Goal: Transaction & Acquisition: Purchase product/service

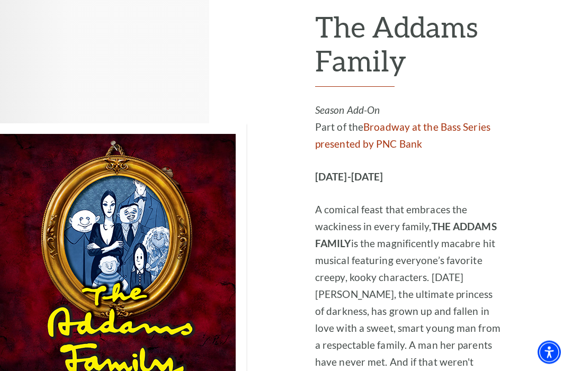
scroll to position [1947, 0]
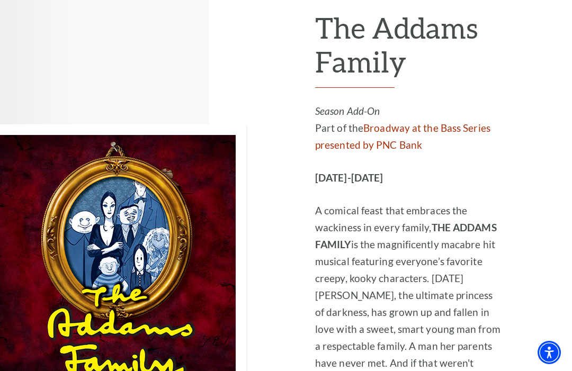
click at [26, 371] on div at bounding box center [157, 268] width 315 height 683
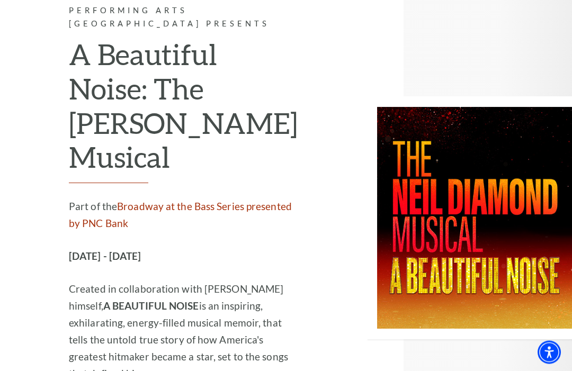
scroll to position [2644, 0]
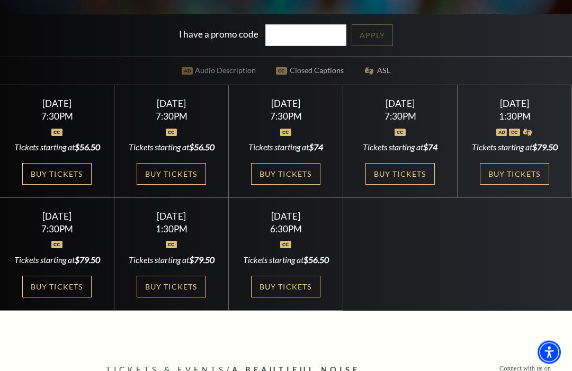
scroll to position [272, 0]
click at [164, 298] on link "Buy Tickets" at bounding box center [171, 287] width 69 height 22
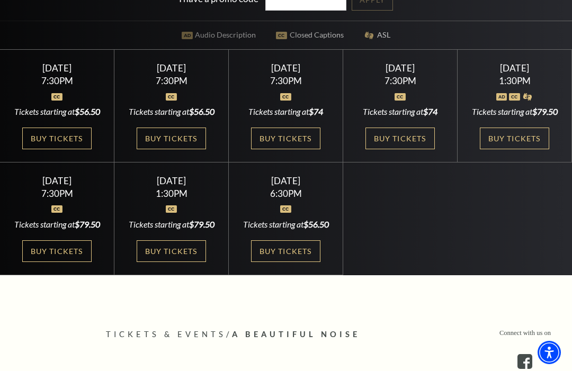
click at [271, 149] on link "Buy Tickets" at bounding box center [285, 139] width 69 height 22
click at [272, 149] on link "Buy Tickets" at bounding box center [285, 139] width 69 height 22
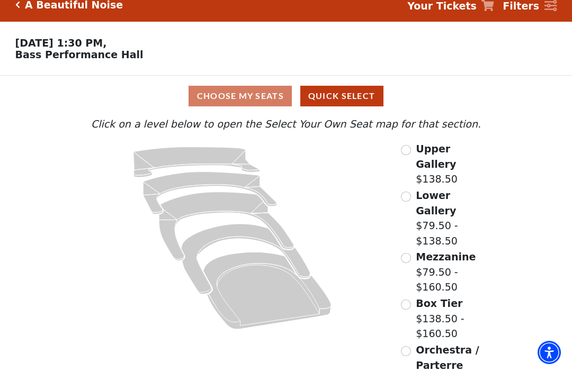
scroll to position [13, 0]
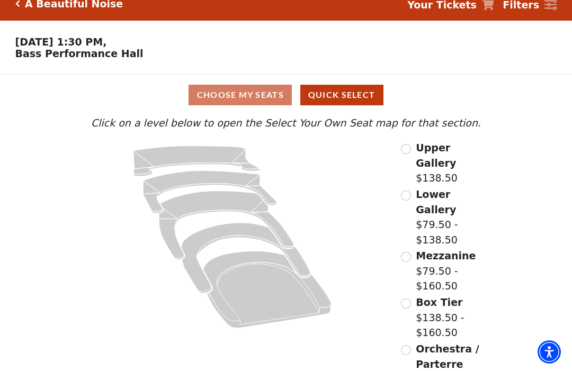
click at [406, 299] on input "Box Tier$138.50 - $160.50\a" at bounding box center [406, 304] width 10 height 10
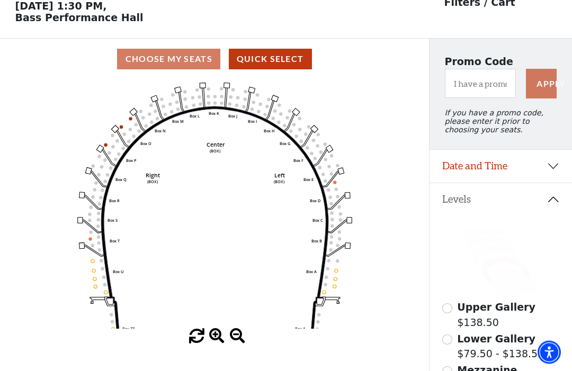
scroll to position [49, 0]
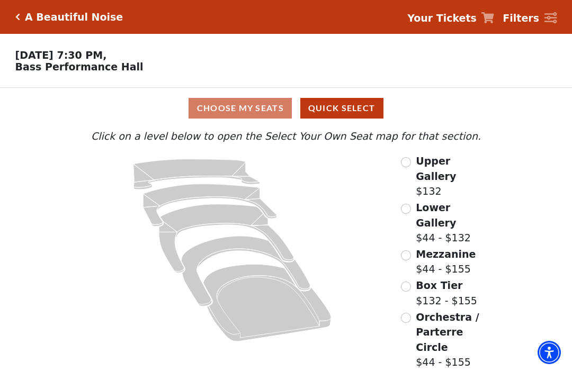
click at [401, 282] on input "Box Tier$132 - $155\a" at bounding box center [406, 287] width 10 height 10
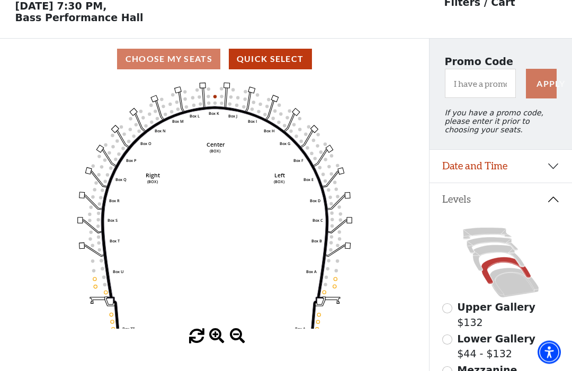
scroll to position [49, 0]
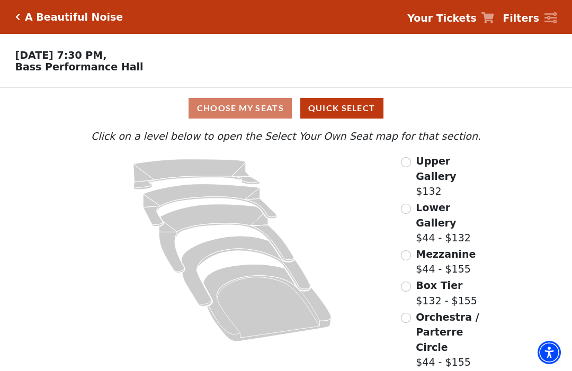
click at [408, 313] on input "Orchestra / Parterre Circle$44 - $155\a" at bounding box center [406, 318] width 10 height 10
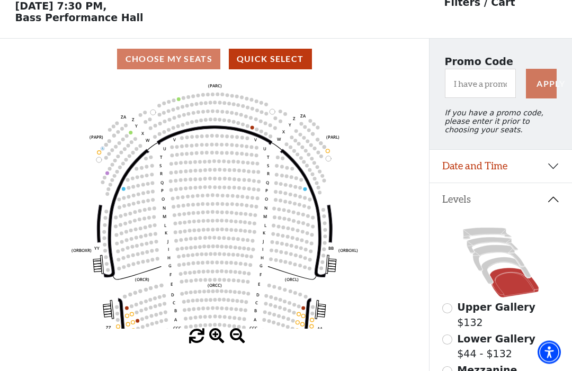
scroll to position [49, 0]
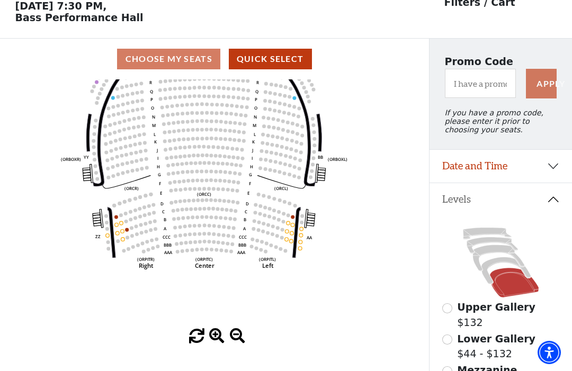
click at [288, 233] on circle at bounding box center [287, 231] width 4 height 4
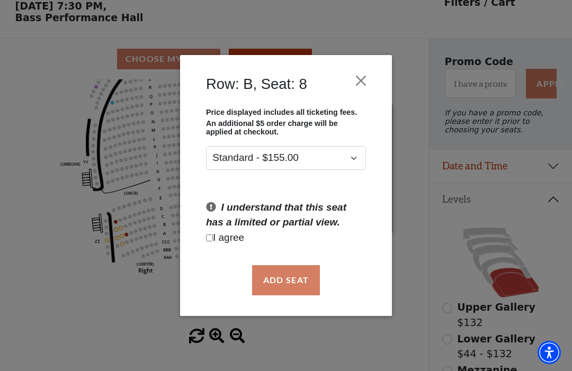
click at [352, 82] on button "Close" at bounding box center [361, 81] width 20 height 20
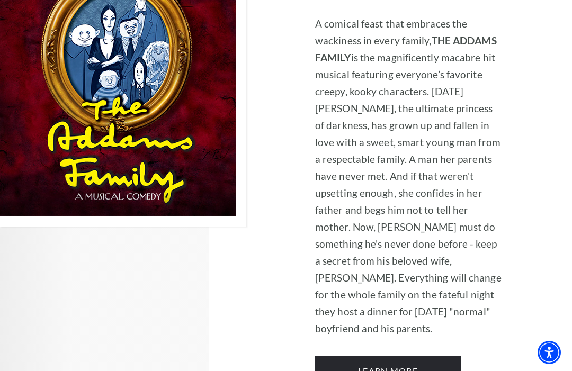
scroll to position [2131, 0]
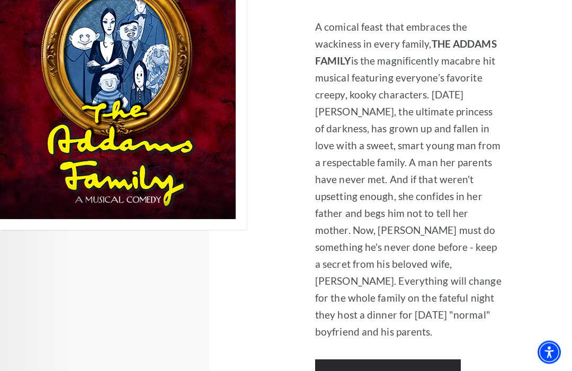
click at [348, 360] on link "Learn More" at bounding box center [388, 375] width 146 height 30
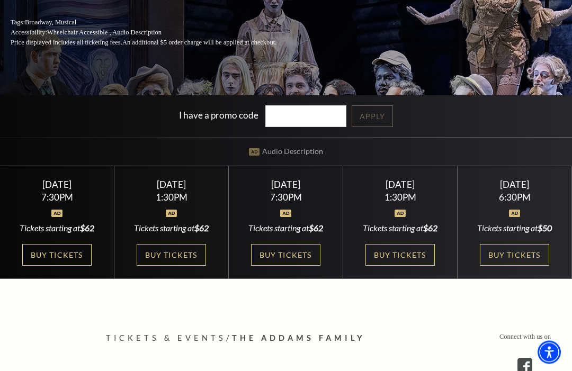
scroll to position [191, 0]
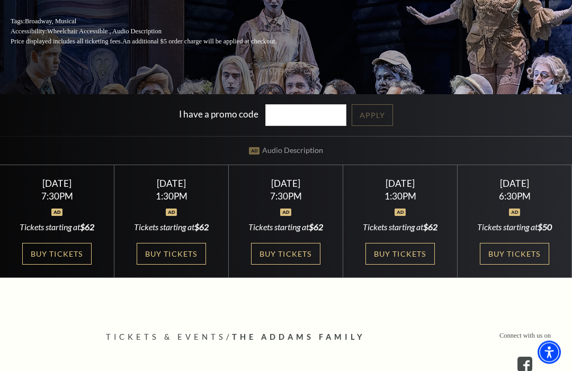
click at [43, 265] on link "Buy Tickets" at bounding box center [56, 255] width 69 height 22
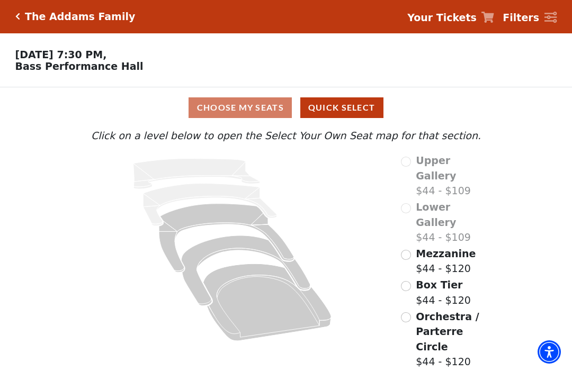
click at [404, 282] on input "Box Tier$44 - $120\a" at bounding box center [406, 287] width 10 height 10
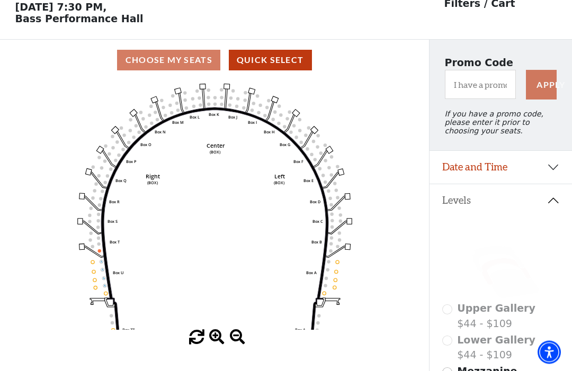
scroll to position [49, 0]
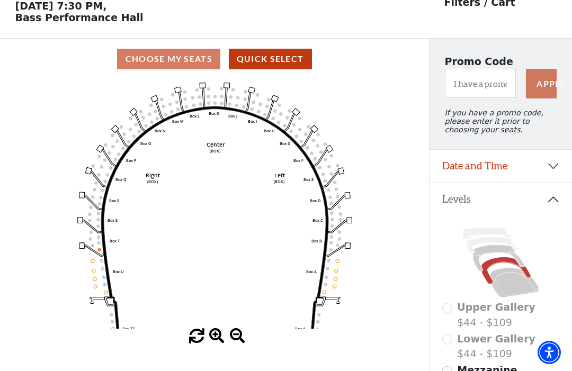
click at [445, 1] on p "Filters / Cart" at bounding box center [479, 2] width 71 height 15
